Goal: Information Seeking & Learning: Learn about a topic

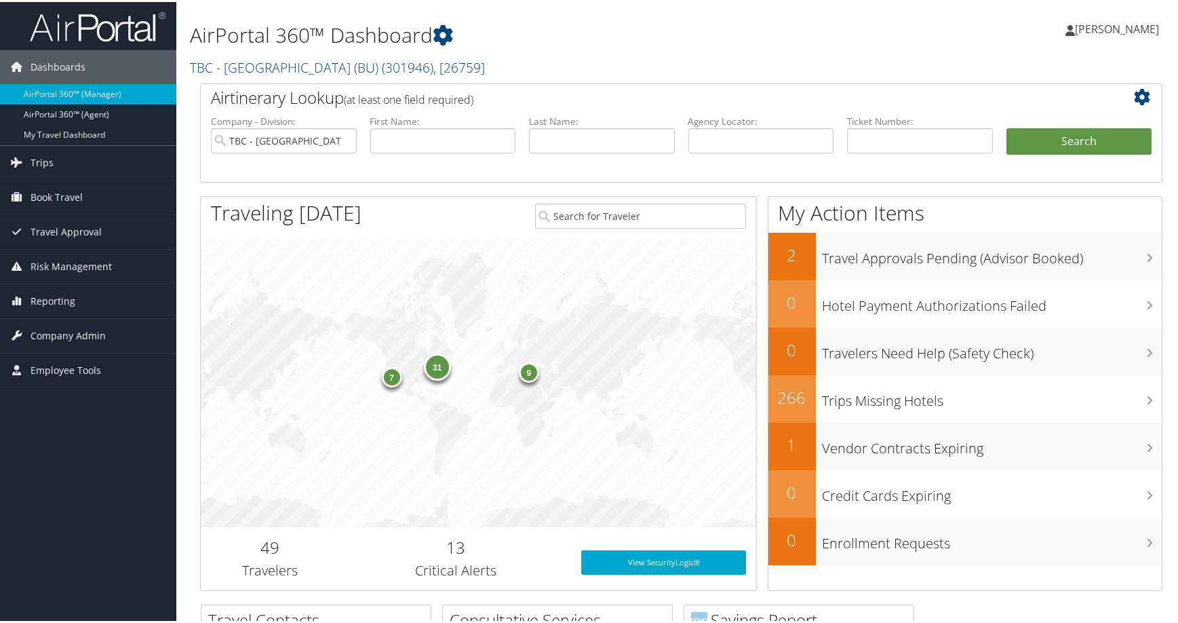
click at [708, 76] on h2 "TBC - Boston University (BU) ( 301946 ) , [ 26759 ]" at bounding box center [517, 64] width 655 height 23
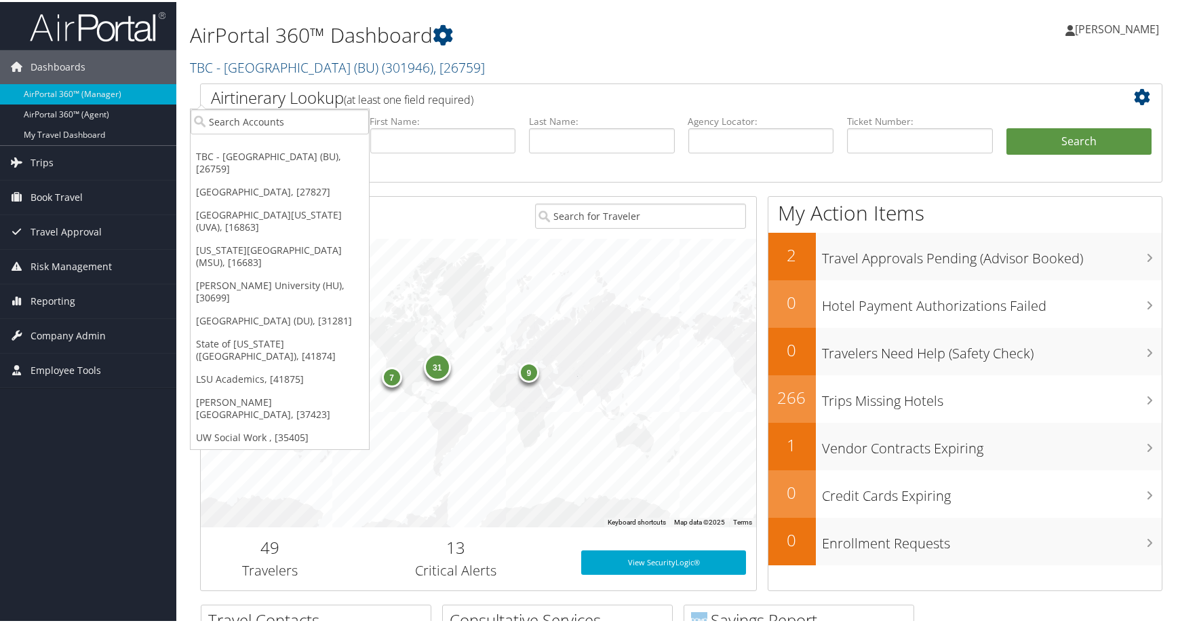
scroll to position [68, 0]
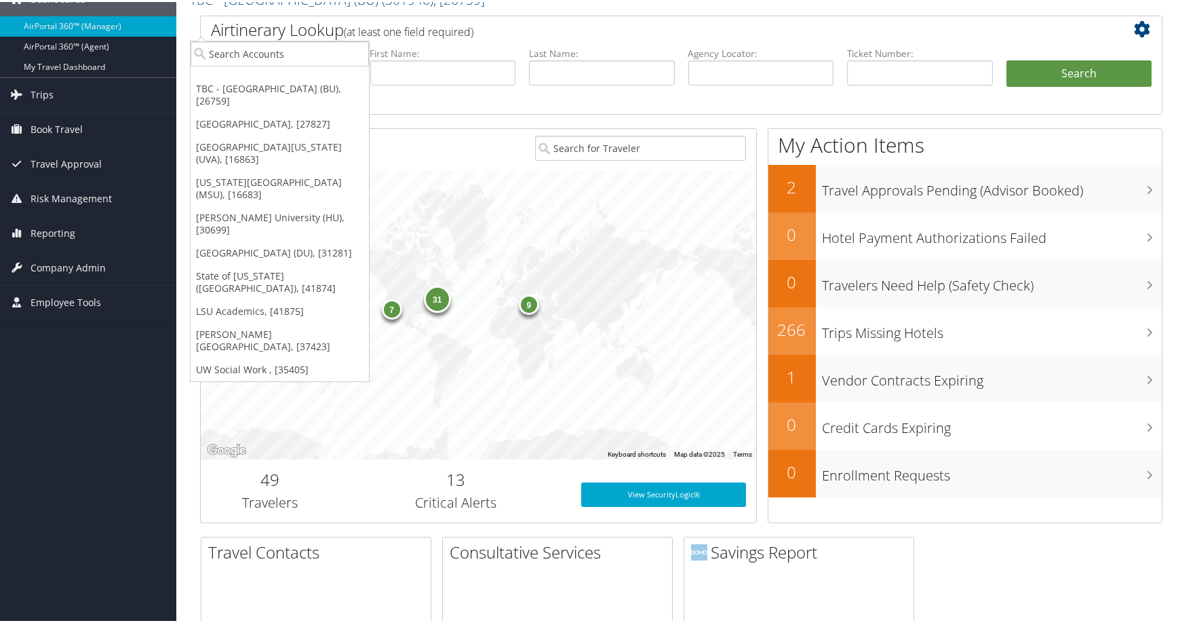
click at [471, 58] on label "First Name:" at bounding box center [443, 52] width 146 height 14
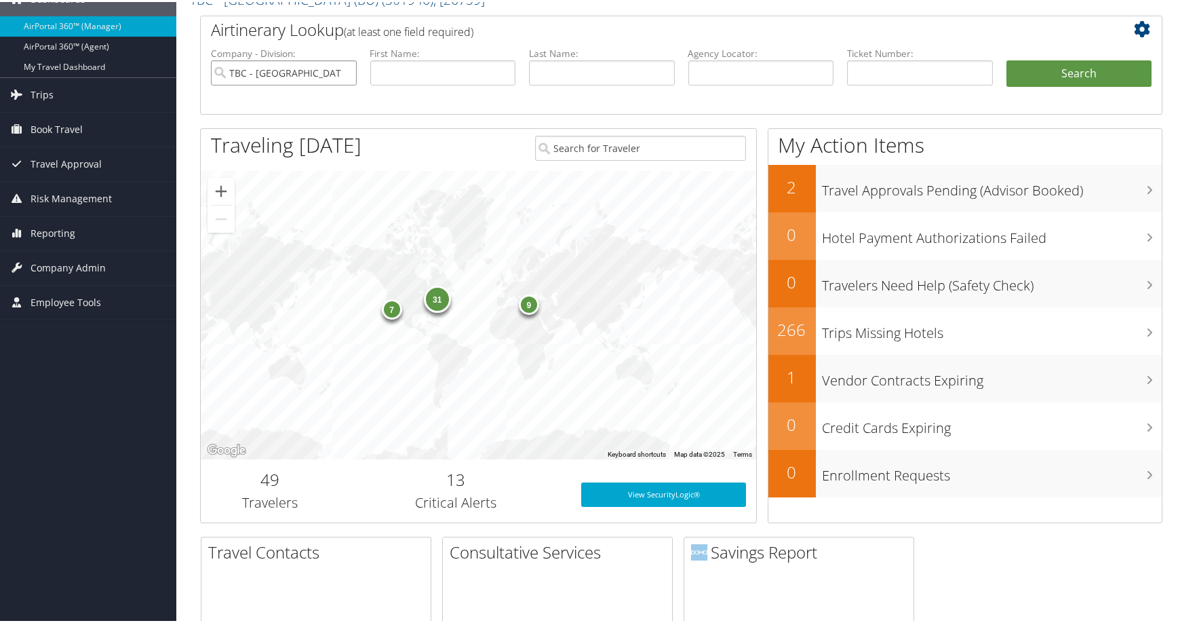
click at [341, 83] on input "TBC - [GEOGRAPHIC_DATA] (BU)" at bounding box center [284, 70] width 146 height 25
drag, startPoint x: 758, startPoint y: 147, endPoint x: 766, endPoint y: 146, distance: 8.2
click at [758, 83] on input "text" at bounding box center [761, 70] width 146 height 25
paste input "DJFK7F"
type input "DJFK7F"
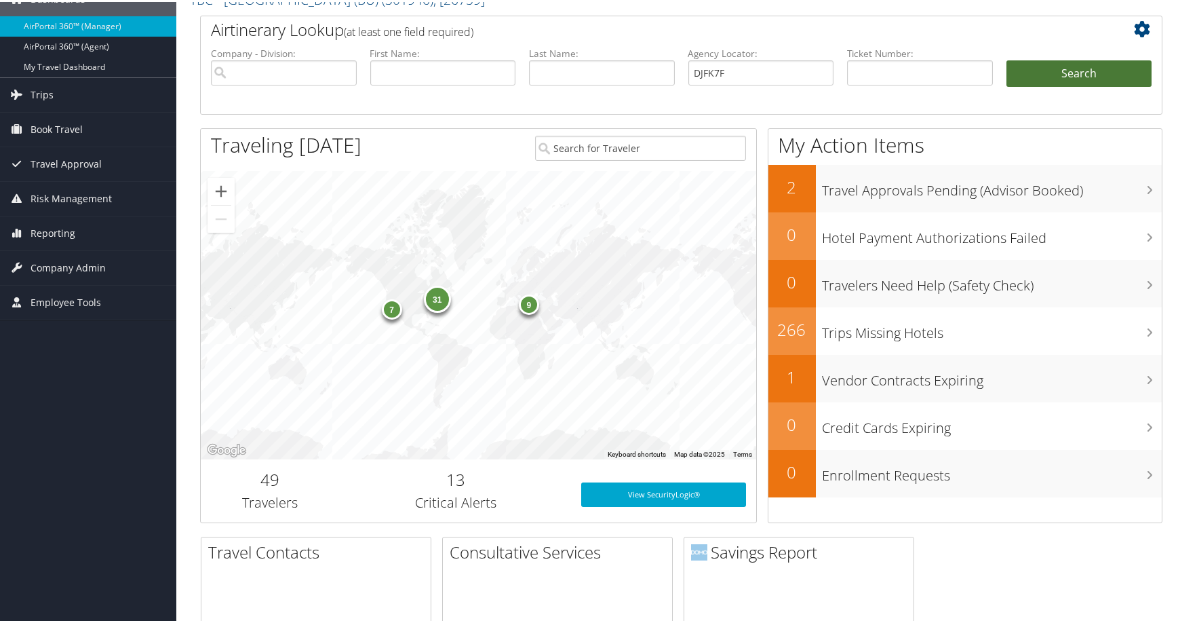
click at [1026, 85] on button "Search" at bounding box center [1080, 71] width 146 height 27
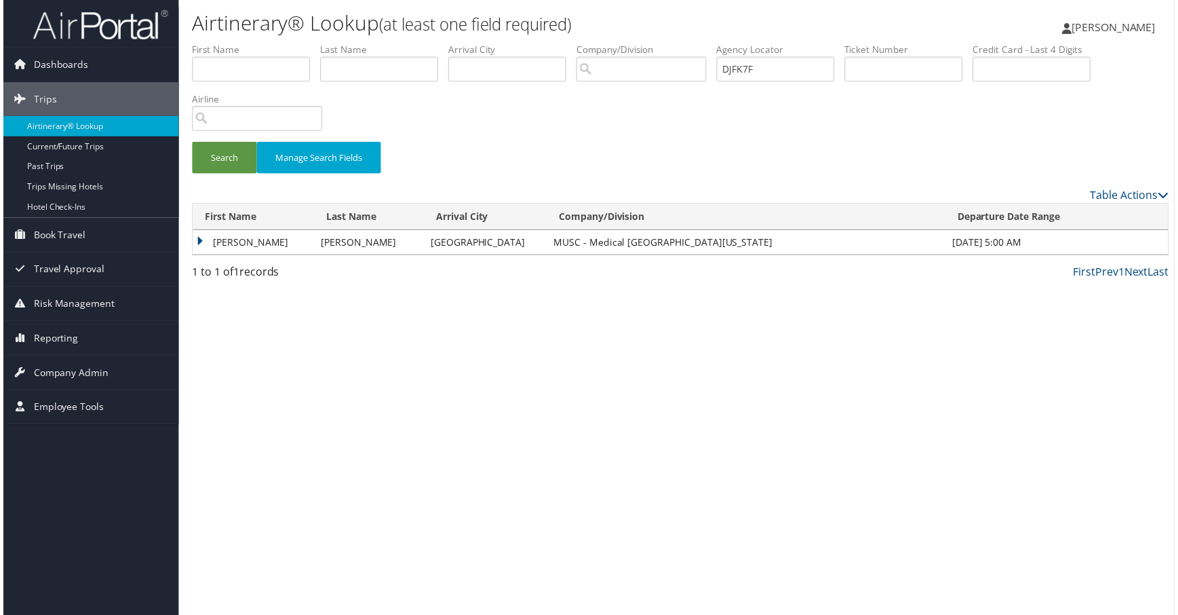
click at [252, 256] on td "SEAN DANIEL" at bounding box center [252, 243] width 122 height 24
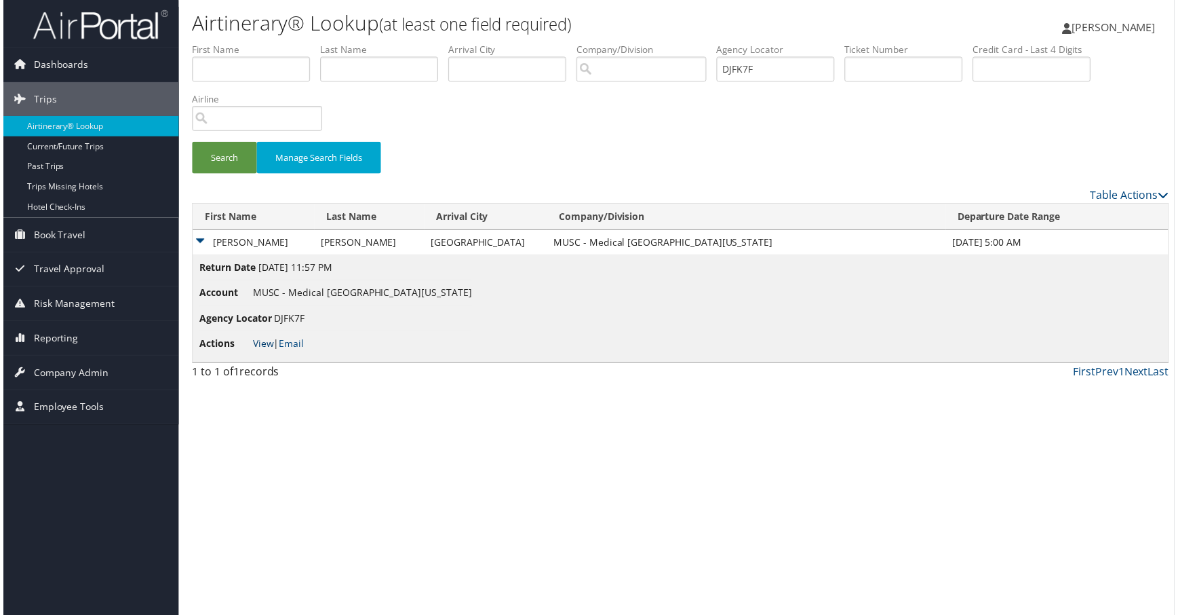
click at [272, 351] on link "View" at bounding box center [261, 344] width 21 height 13
click at [60, 381] on span "Company Admin" at bounding box center [68, 374] width 75 height 34
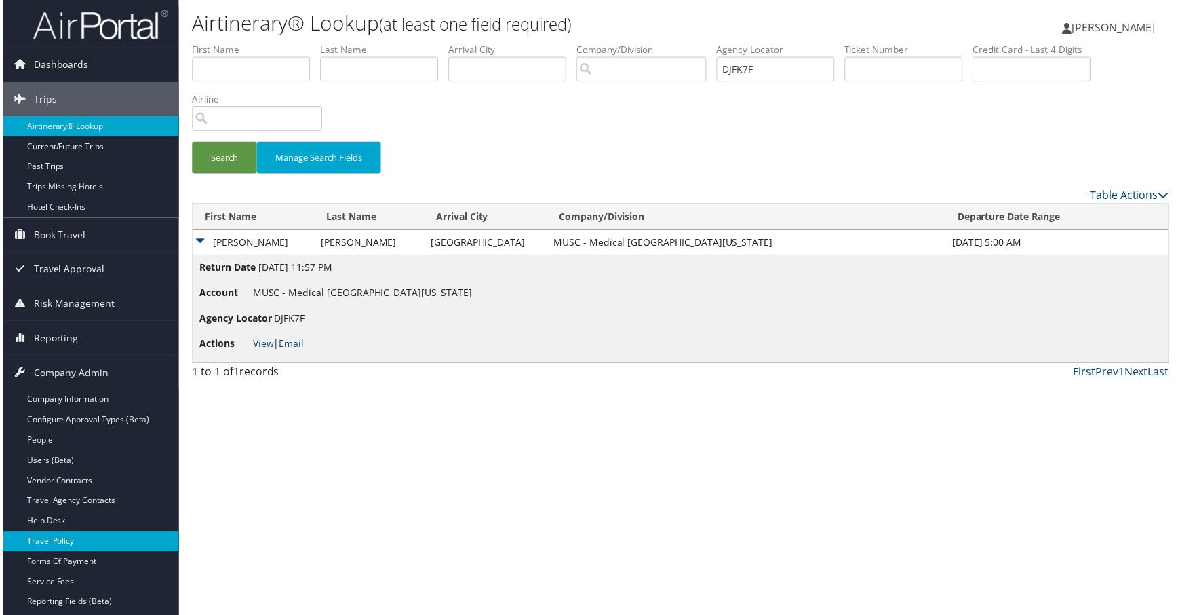
click at [74, 543] on link "Travel Policy" at bounding box center [88, 544] width 176 height 20
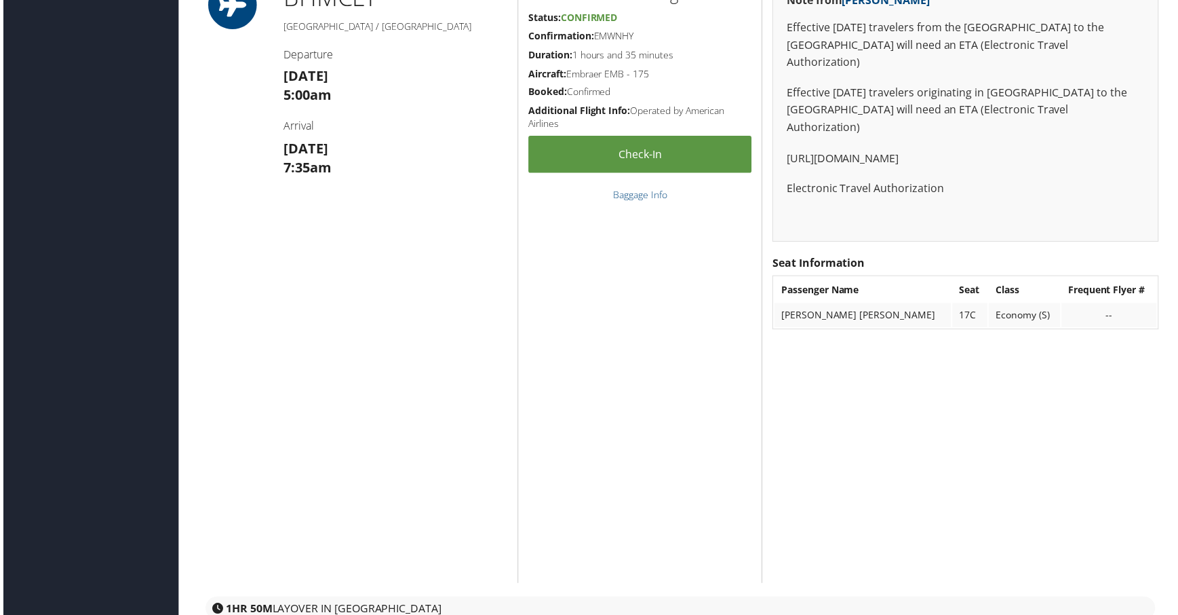
scroll to position [543, 0]
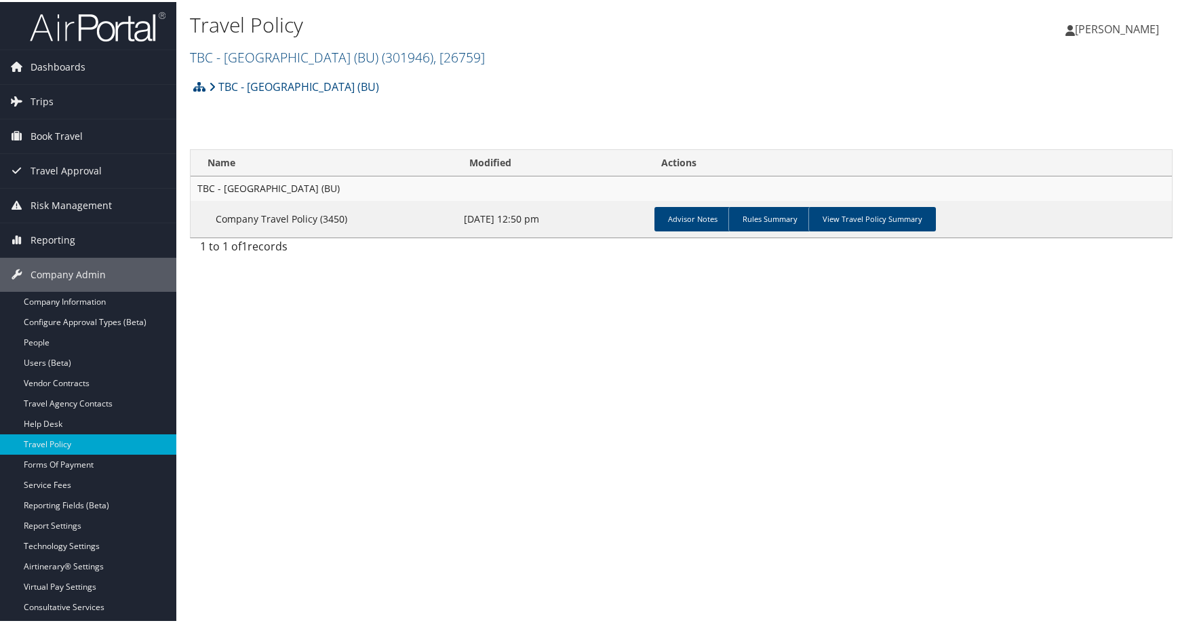
click at [485, 64] on span ", [ 26759 ]" at bounding box center [459, 55] width 52 height 18
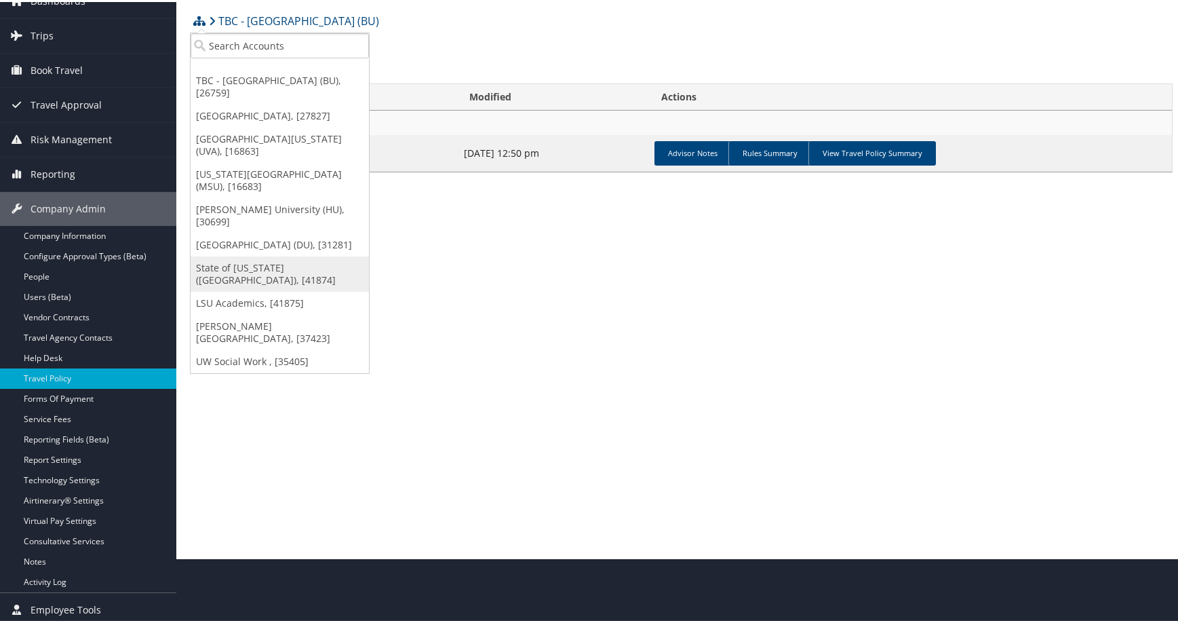
scroll to position [69, 0]
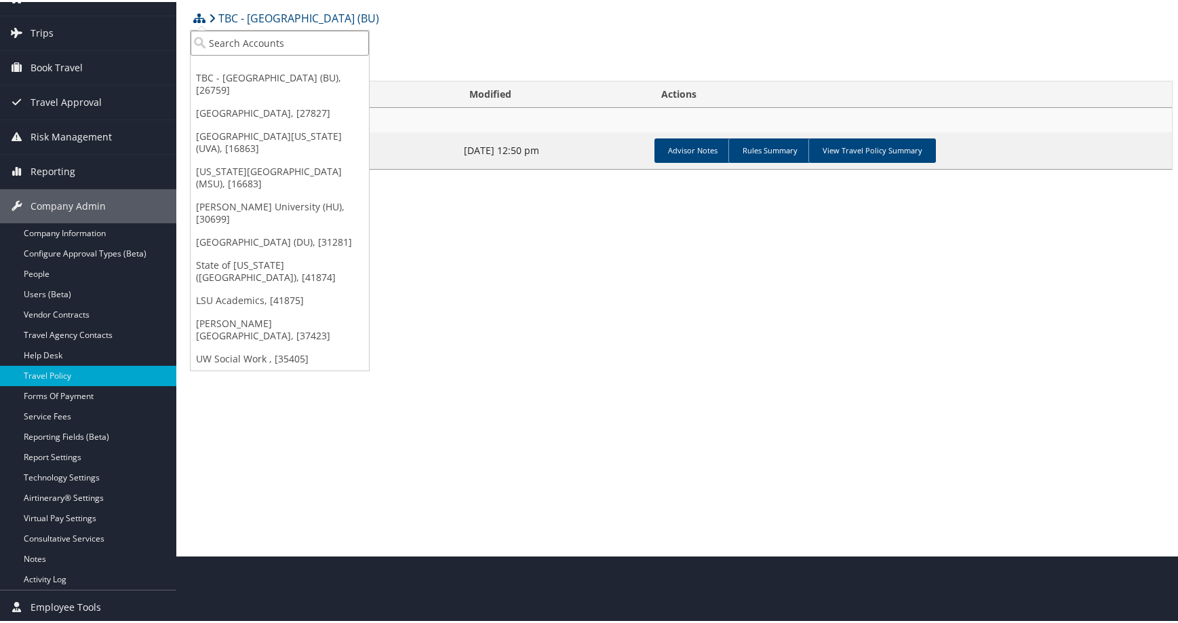
click at [277, 41] on input "search" at bounding box center [280, 40] width 178 height 25
type input "sola"
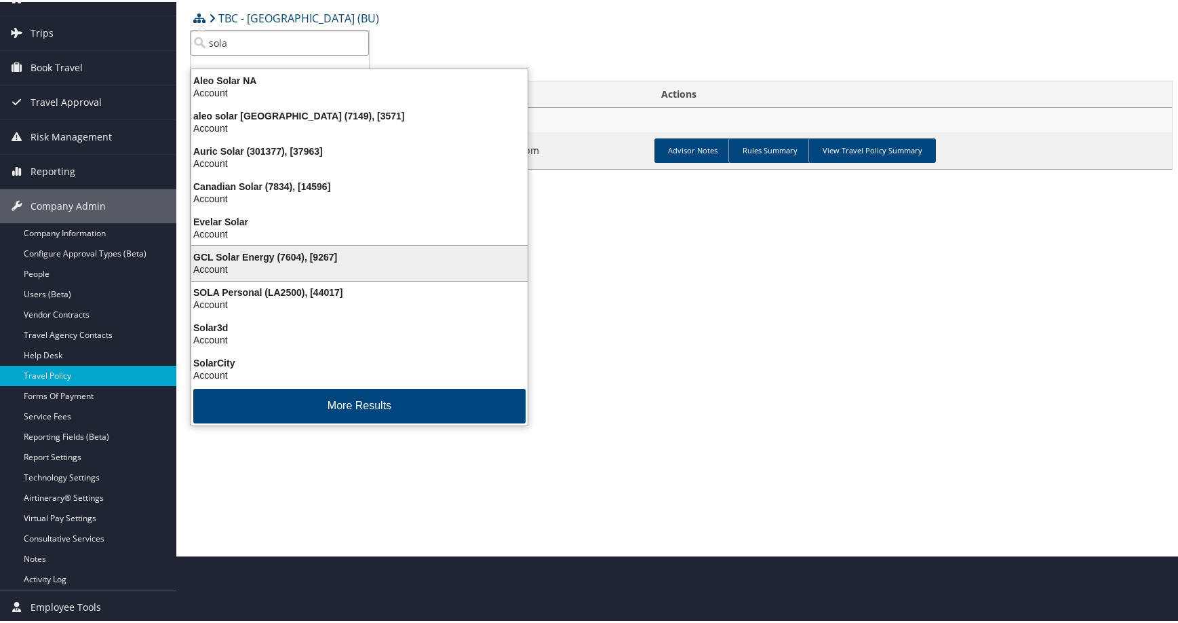
scroll to position [133, 0]
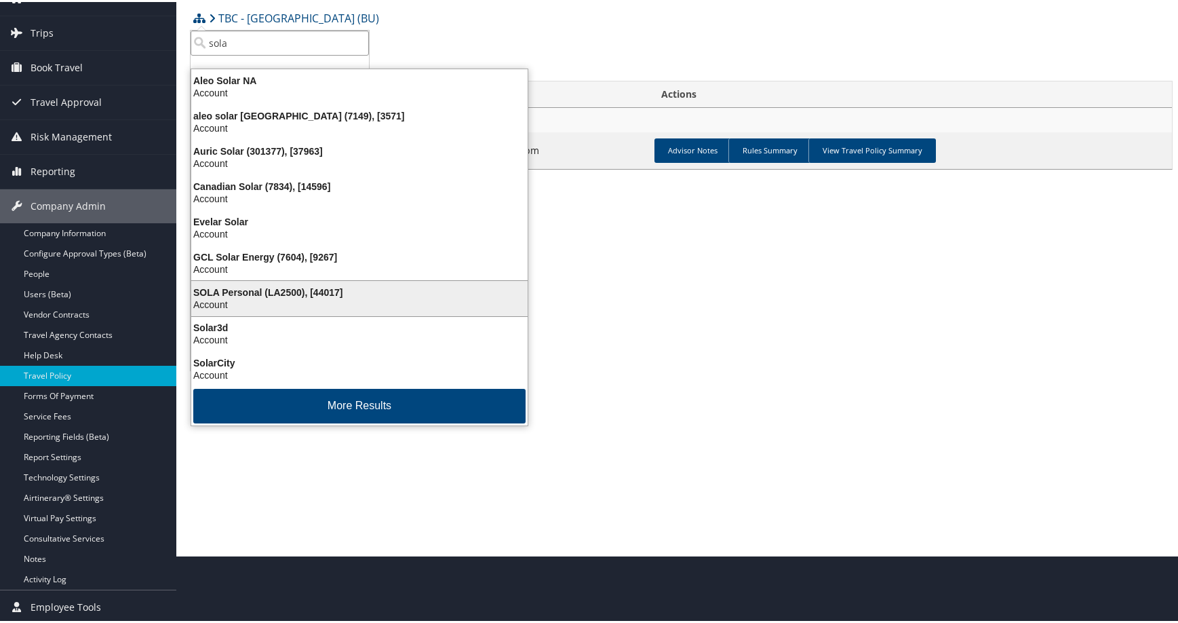
click at [311, 281] on div "SOLA Personal (LA2500), [44017] Account" at bounding box center [359, 296] width 332 height 31
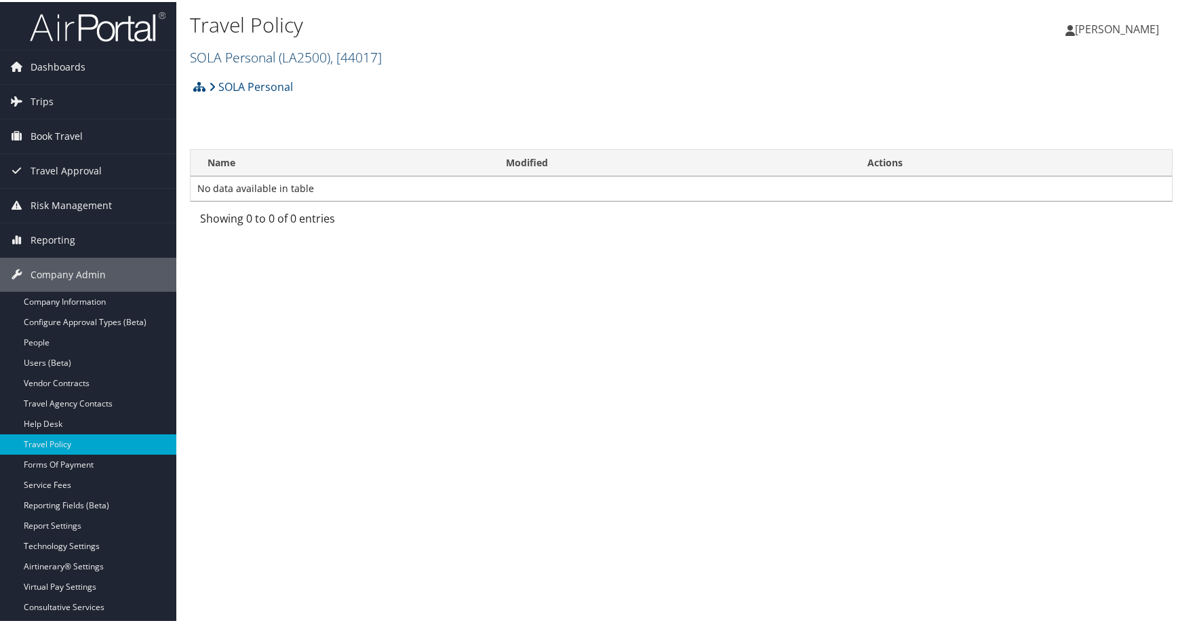
click at [382, 64] on span ", [ 44017 ]" at bounding box center [356, 55] width 52 height 18
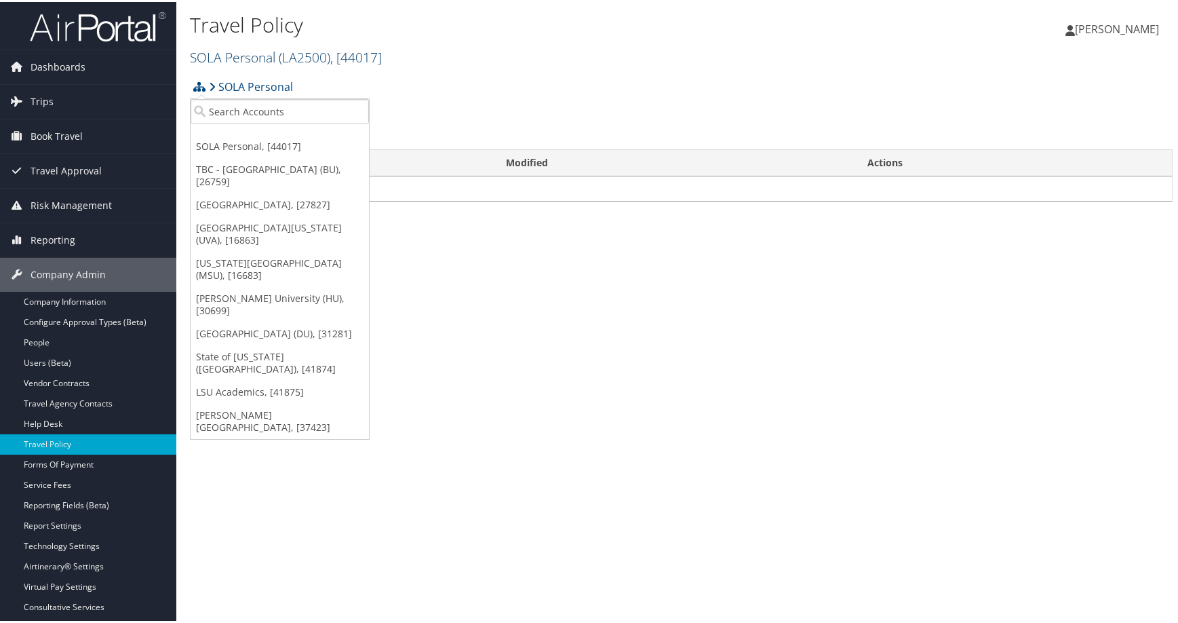
scroll to position [39, 0]
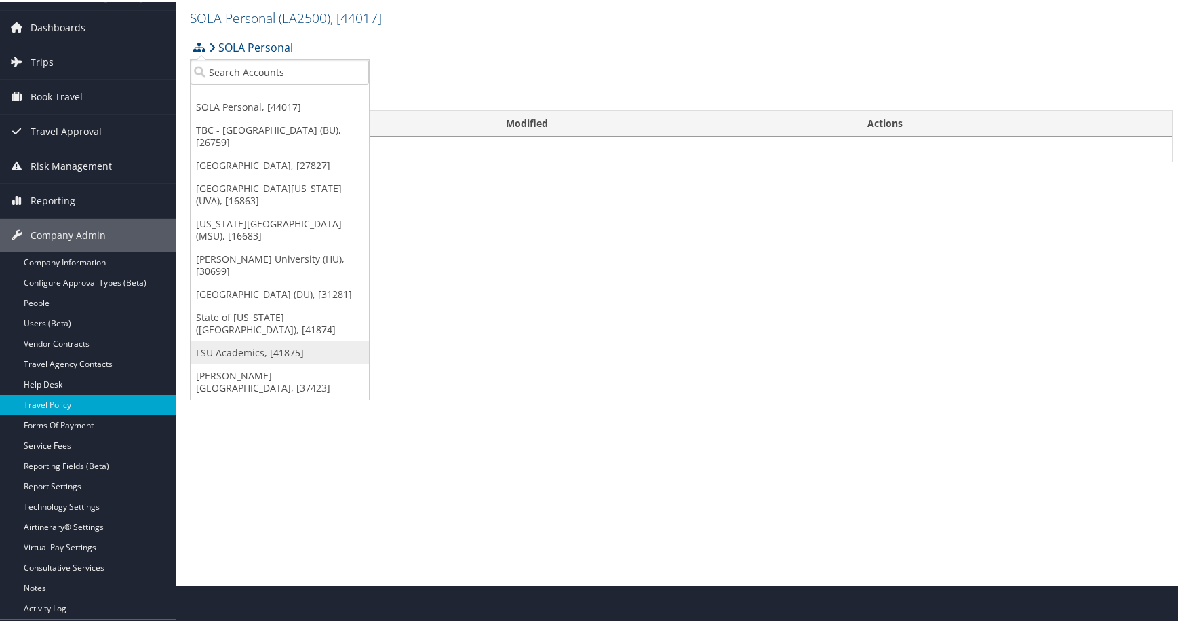
click at [269, 362] on link "LSU Academics, [41875]" at bounding box center [280, 350] width 178 height 23
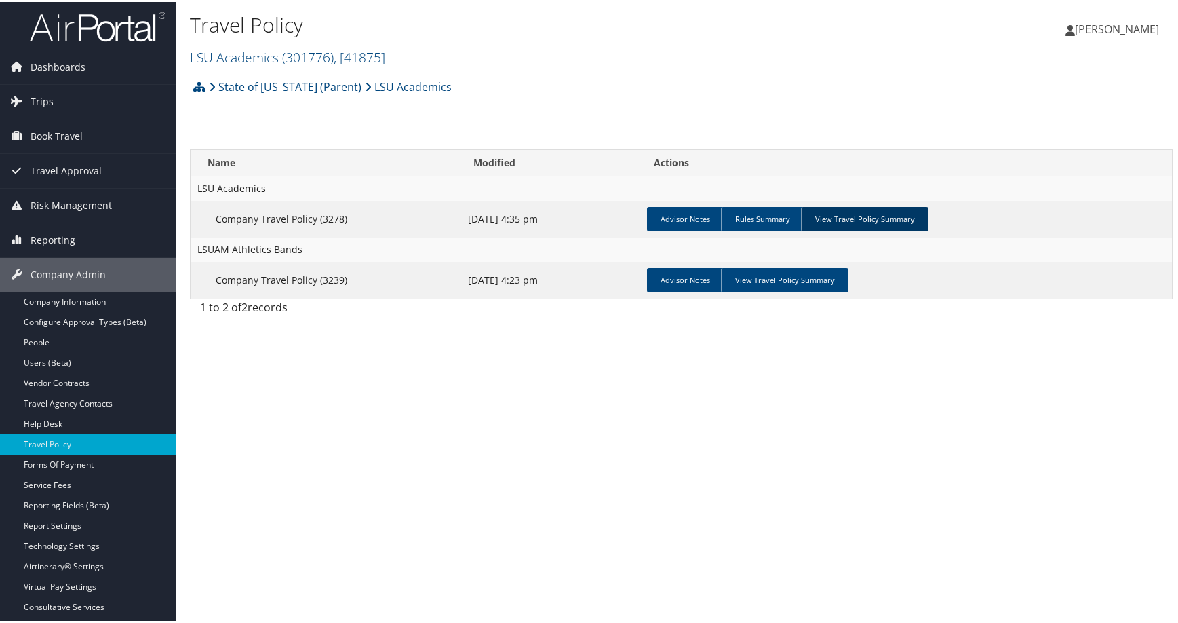
click at [929, 229] on link "View Travel Policy Summary" at bounding box center [865, 217] width 128 height 24
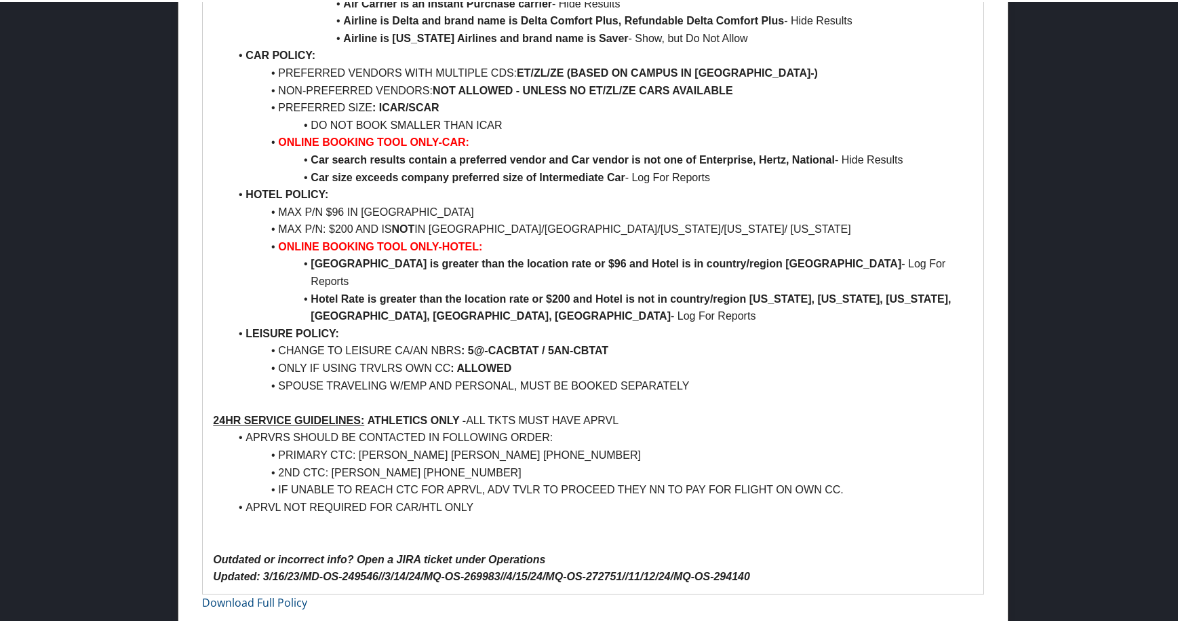
scroll to position [1221, 0]
click at [505, 98] on li "NON-PREFERRED VENDORS: NOT ALLOWED - UNLESS NO ET/ZL/ZE CARS AVAILABLE" at bounding box center [600, 89] width 743 height 18
drag, startPoint x: 466, startPoint y: 219, endPoint x: 441, endPoint y: 218, distance: 25.1
click at [441, 98] on li "NON-PREFERRED VENDORS: NOT ALLOWED - UNLESS NO ET/ZL/ZE CARS AVAILABLE" at bounding box center [600, 89] width 743 height 18
click at [448, 98] on li "NON-PREFERRED VENDORS: NOT ALLOWED - UNLESS NO ET/ZL/ZE CARS AVAILABLE" at bounding box center [600, 89] width 743 height 18
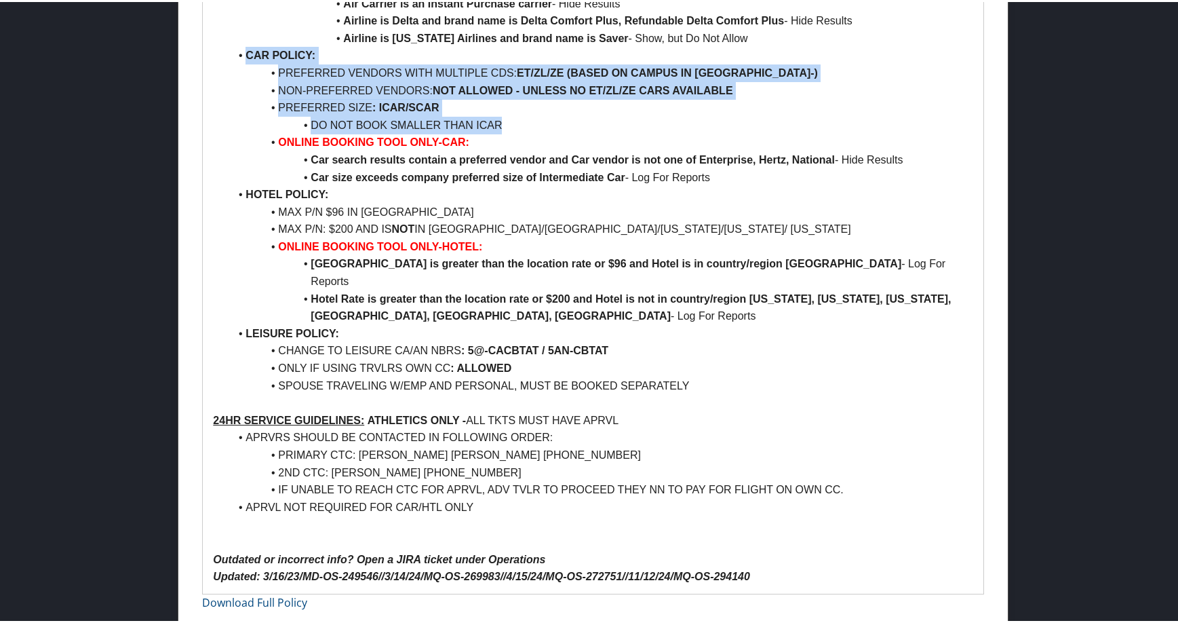
drag, startPoint x: 672, startPoint y: 280, endPoint x: 262, endPoint y: 134, distance: 435.5
click at [262, 134] on ul "AIR POLICY: PREFERRED AIRLINES : DL/UA/AA/WN FIRST/BUS/PREM ECON CLASS : NOT AL…" at bounding box center [593, 19] width 760 height 747
copy ul "CAR POLICY: PREFERRED VENDORS WITH MULTIPLE CDS: ET/ZL/ZE (BASED ON CAMPUS IN U…"
click at [649, 98] on li "NON-PREFERRED VENDORS: NOT ALLOWED - UNLESS NO ET/ZL/ZE CARS AVAILABLE" at bounding box center [600, 89] width 743 height 18
click at [648, 98] on li "NON-PREFERRED VENDORS: NOT ALLOWED - UNLESS NO ET/ZL/ZE CARS AVAILABLE" at bounding box center [600, 89] width 743 height 18
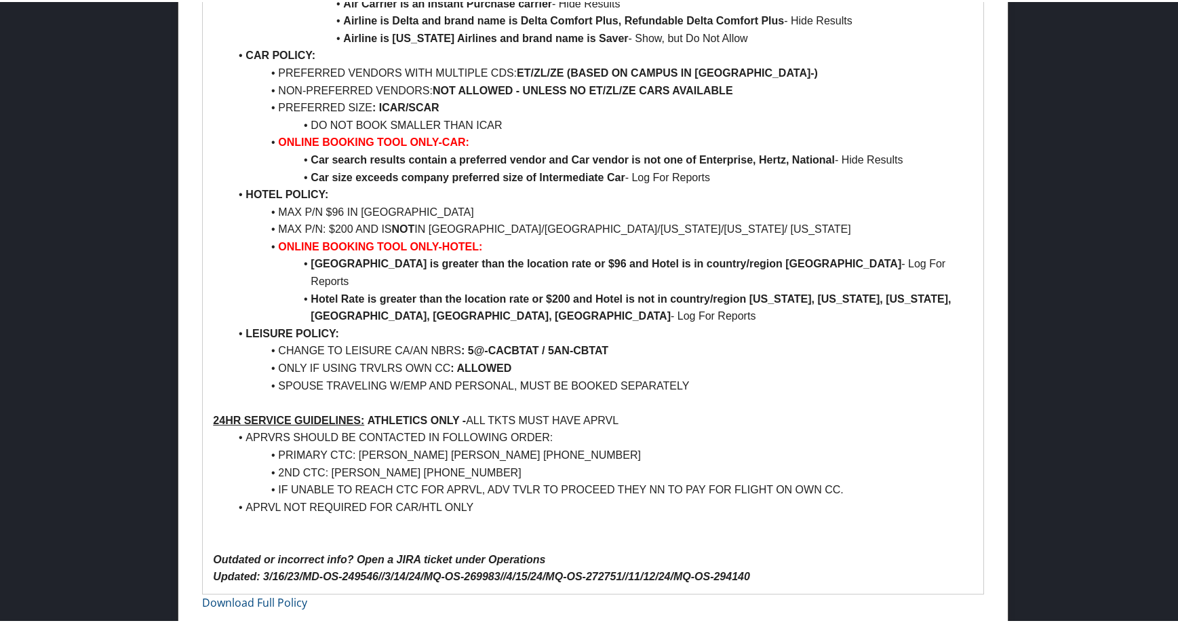
click at [646, 98] on li "NON-PREFERRED VENDORS: NOT ALLOWED - UNLESS NO ET/ZL/ZE CARS AVAILABLE" at bounding box center [600, 89] width 743 height 18
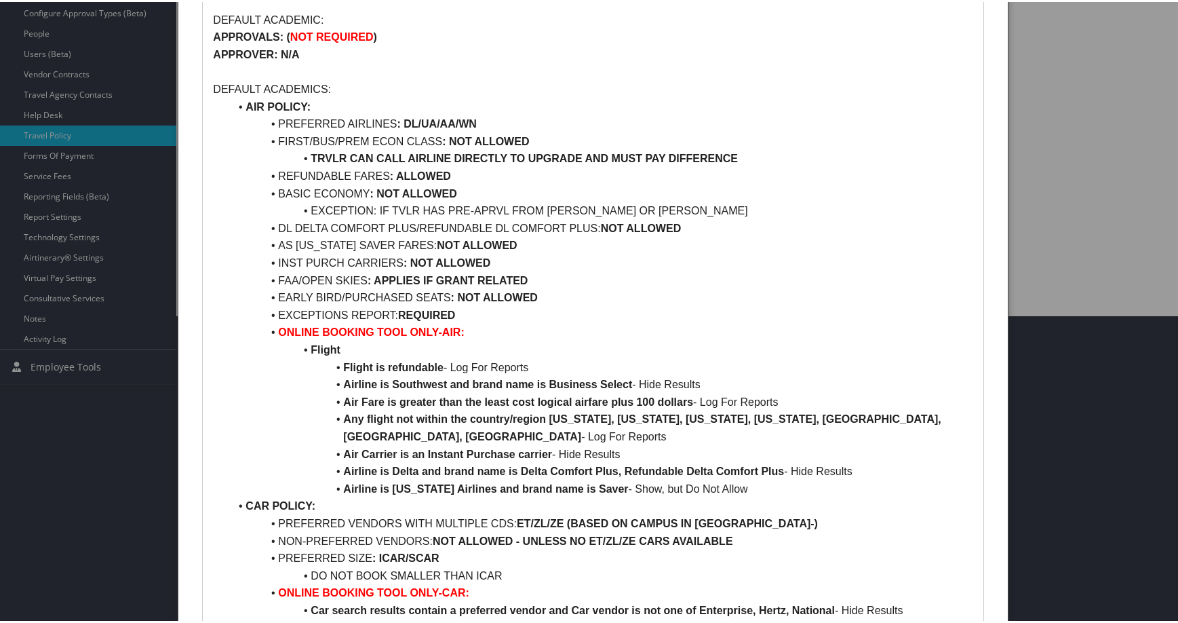
scroll to position [0, 0]
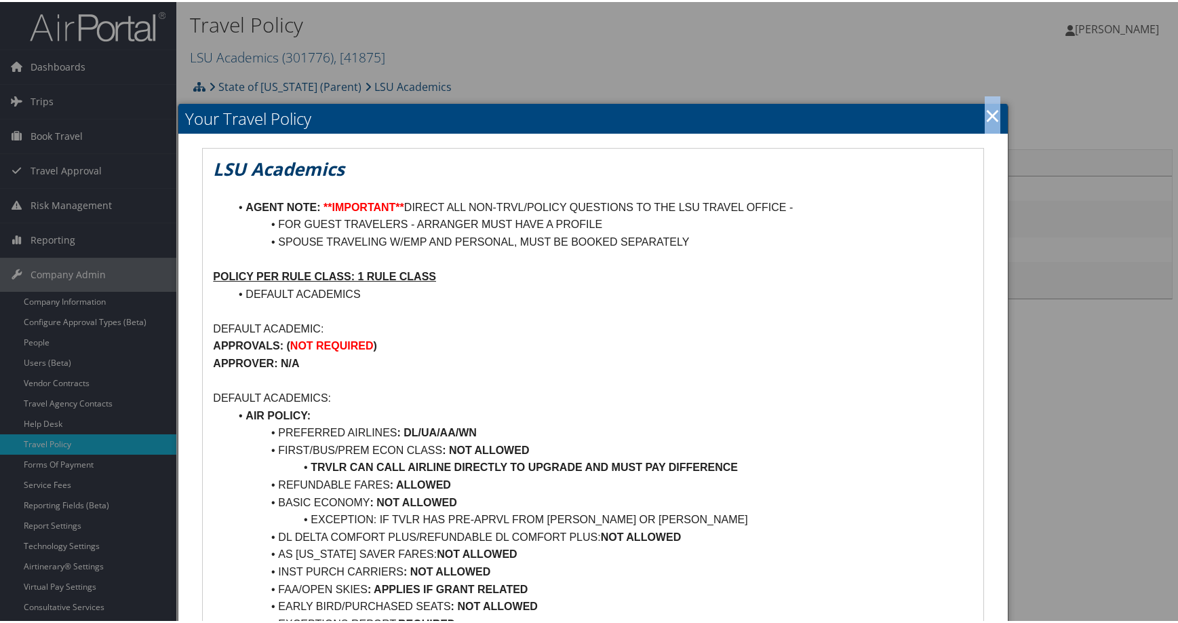
click at [985, 121] on link "×" at bounding box center [993, 113] width 16 height 27
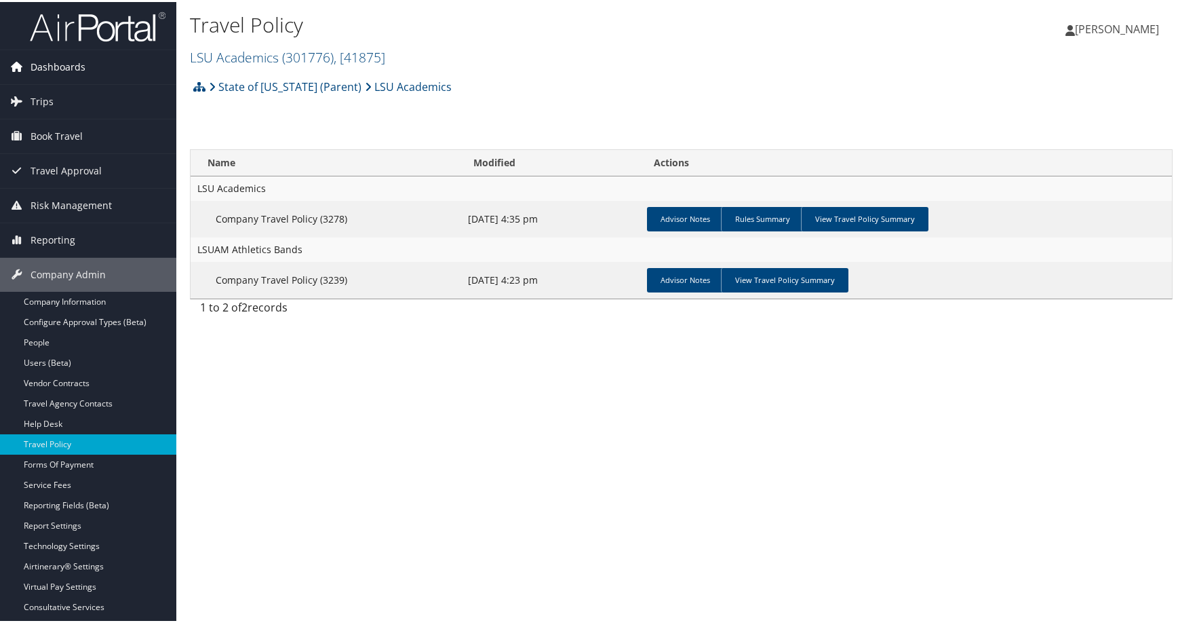
click at [50, 68] on span "Dashboards" at bounding box center [58, 65] width 55 height 34
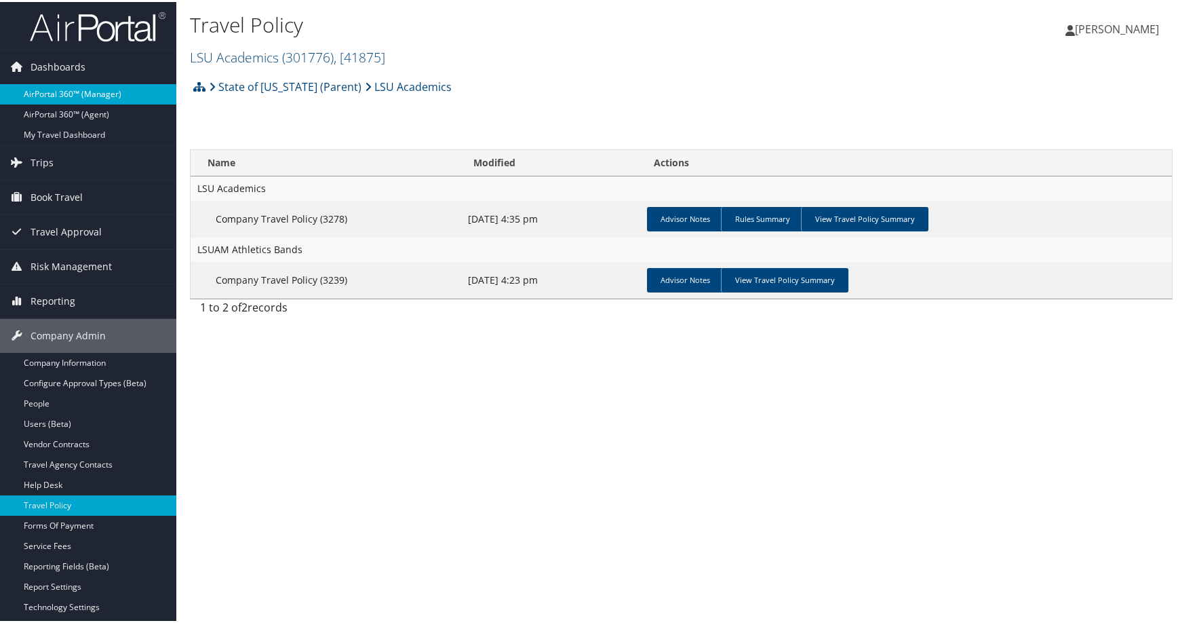
click at [64, 93] on link "AirPortal 360™ (Manager)" at bounding box center [88, 92] width 176 height 20
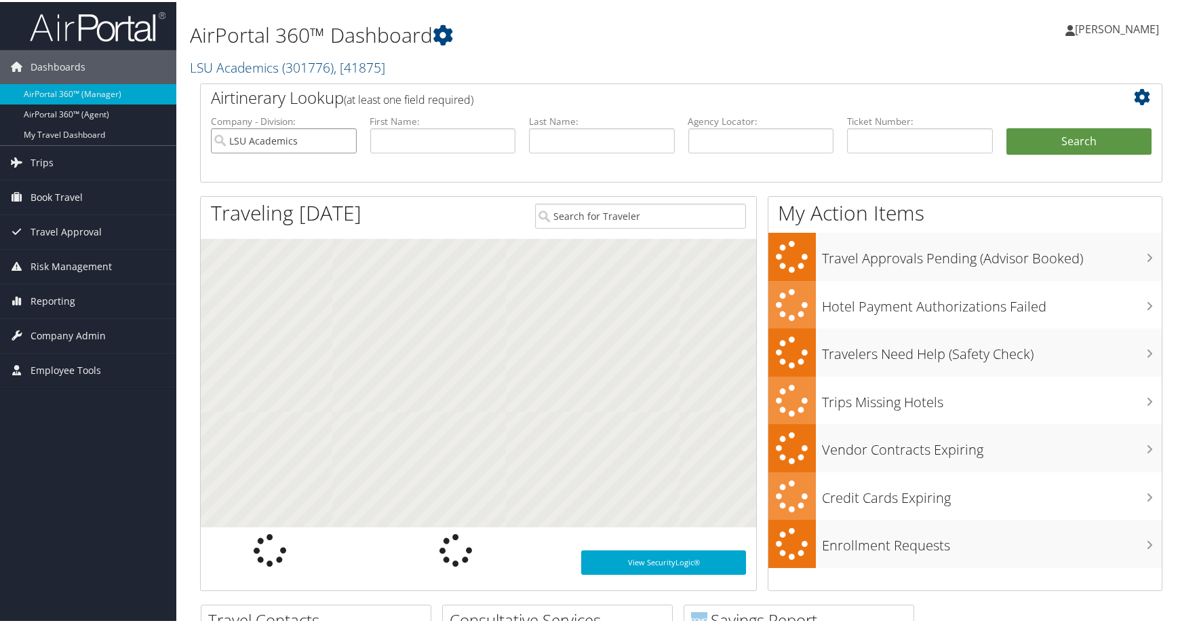
click at [340, 151] on input "LSU Academics" at bounding box center [284, 138] width 146 height 25
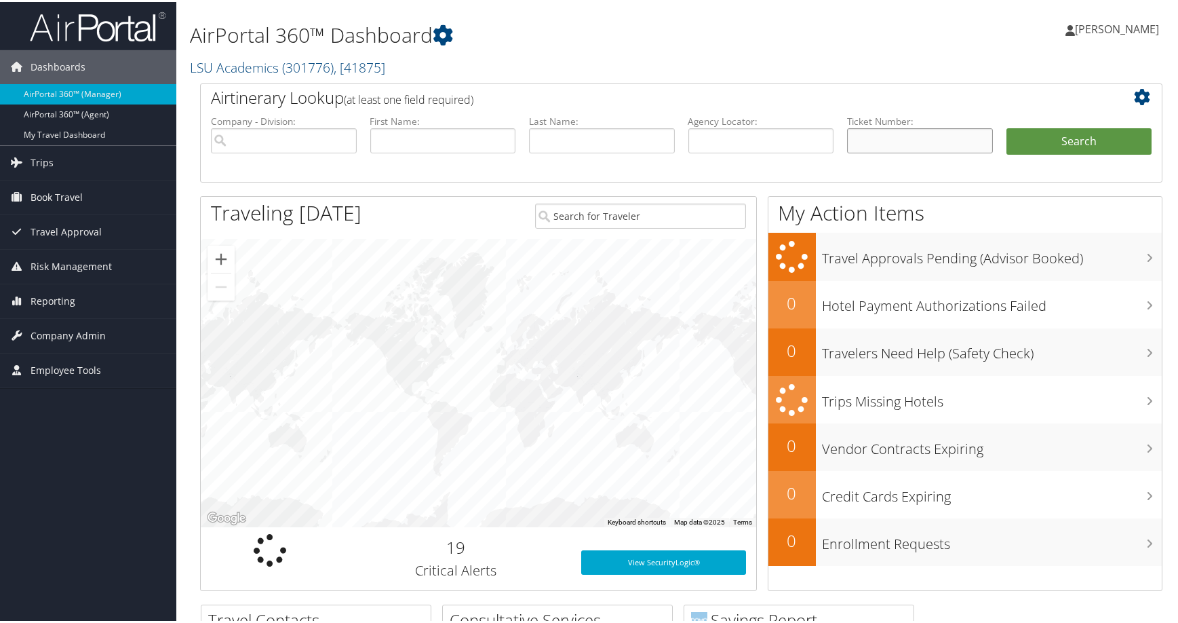
click at [872, 151] on input "text" at bounding box center [920, 138] width 146 height 25
paste input "0067311729989"
type input "0067311729989"
click at [1060, 153] on button "Search" at bounding box center [1080, 139] width 146 height 27
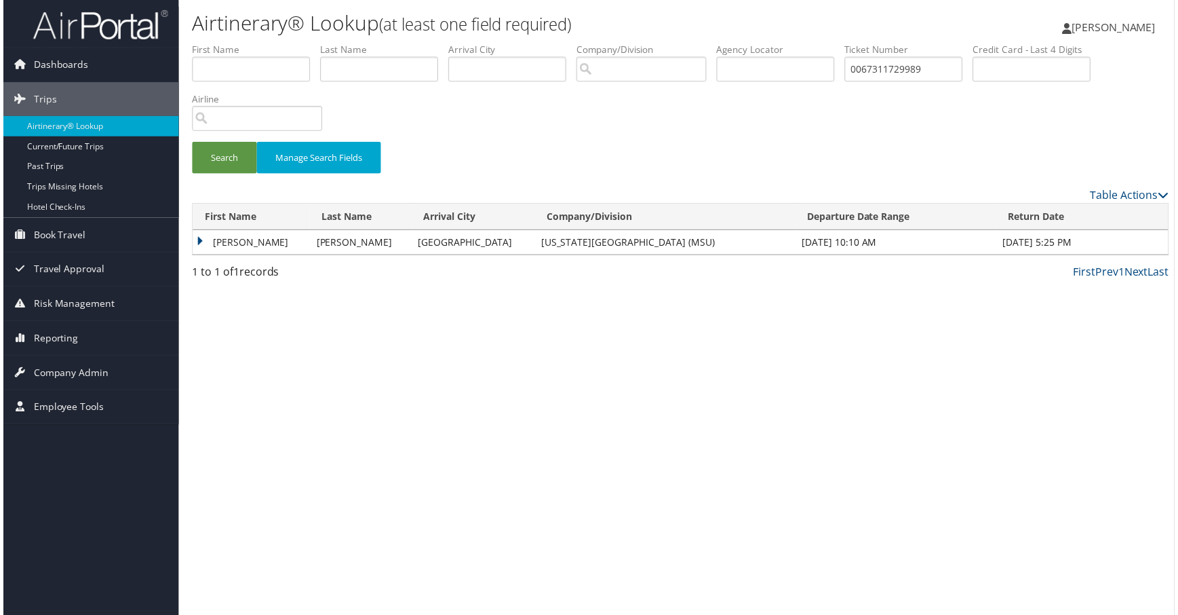
drag, startPoint x: 259, startPoint y: 363, endPoint x: 251, endPoint y: 372, distance: 12.5
click at [258, 256] on td "SYDNEY ERIN" at bounding box center [249, 243] width 117 height 24
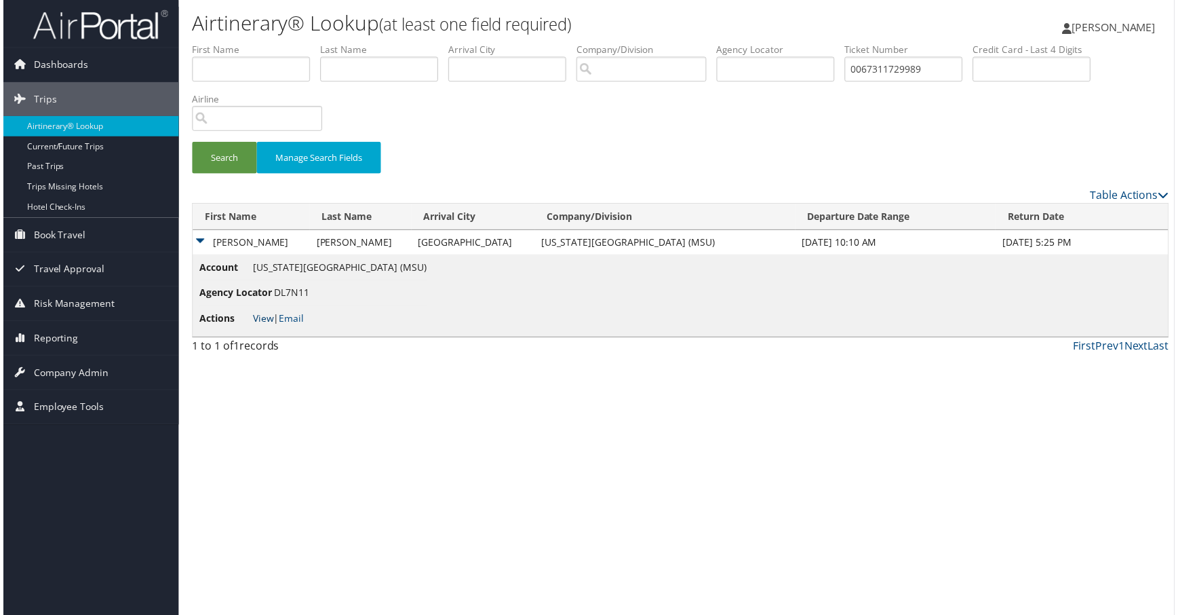
click at [256, 332] on li "Actions View | Email" at bounding box center [311, 320] width 229 height 24
click at [272, 326] on link "View" at bounding box center [261, 319] width 21 height 13
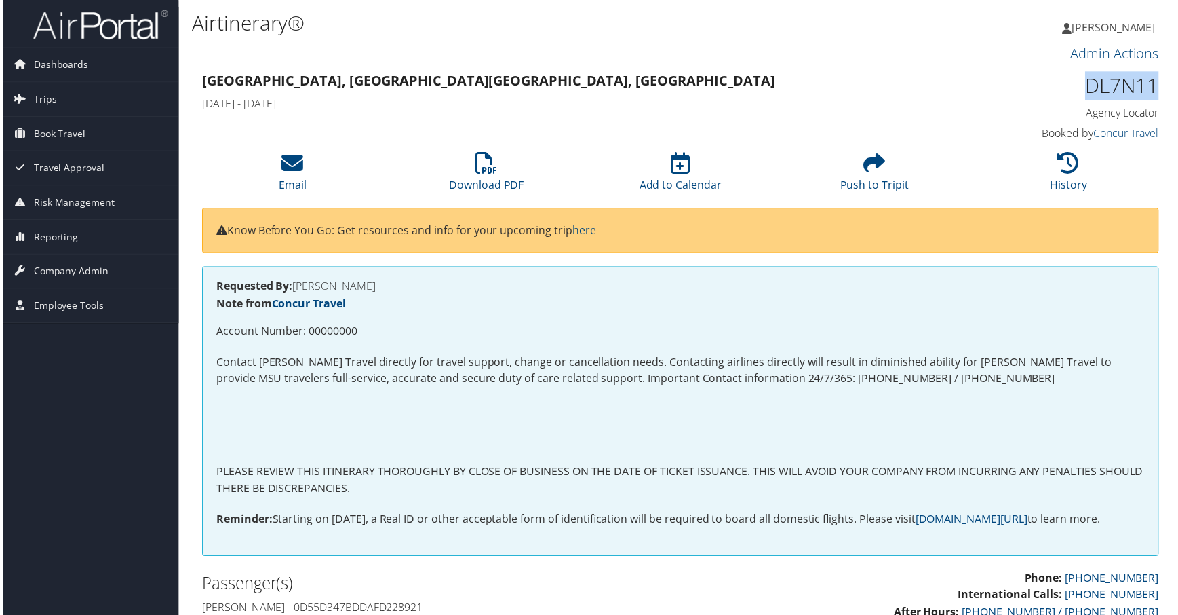
drag, startPoint x: 1156, startPoint y: 126, endPoint x: 1045, endPoint y: 126, distance: 110.6
click at [1047, 126] on div "DL7N11 Agency Locator Agency Locator DL7N11 Booked by Concur Travel Booked by C…" at bounding box center [1050, 107] width 246 height 77
copy h1 "DL7N11"
